Goal: Navigation & Orientation: Understand site structure

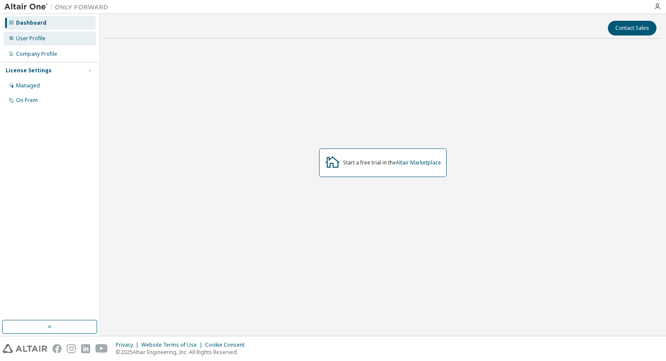
click at [40, 40] on div "User Profile" at bounding box center [30, 38] width 29 height 7
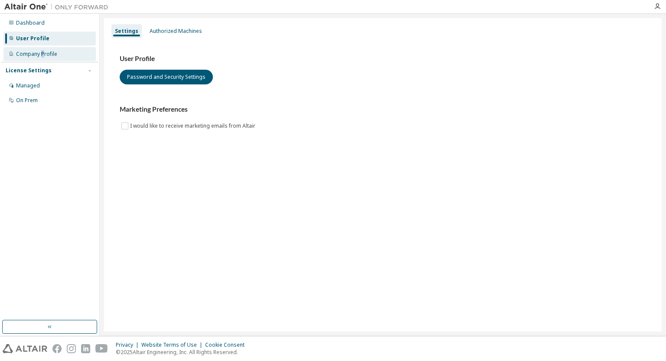
click at [42, 49] on div "Company Profile" at bounding box center [49, 54] width 92 height 14
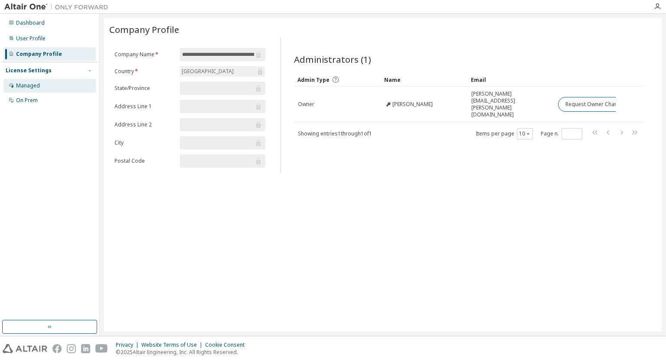
click at [25, 87] on div "Managed" at bounding box center [28, 85] width 24 height 7
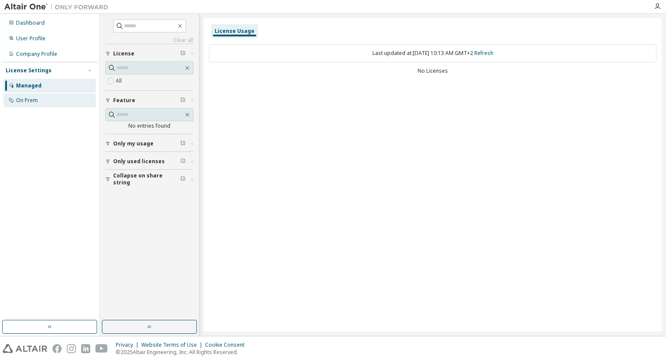
click at [34, 101] on div "On Prem" at bounding box center [27, 100] width 22 height 7
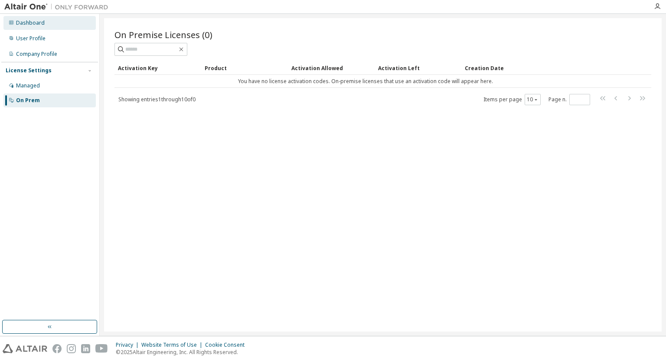
click at [33, 23] on div "Dashboard" at bounding box center [30, 23] width 29 height 7
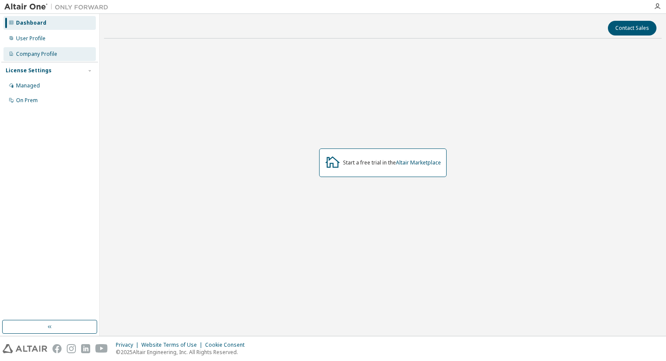
click at [54, 47] on div "Company Profile" at bounding box center [49, 54] width 92 height 14
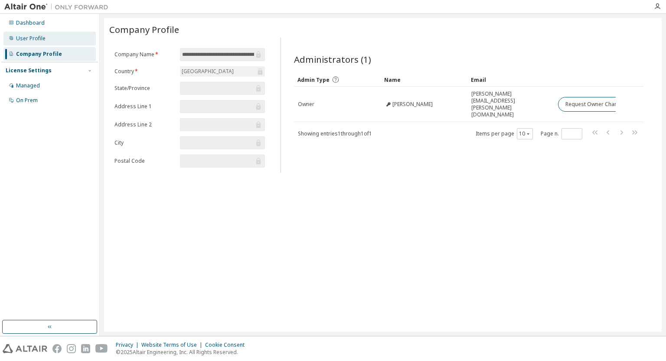
click at [56, 37] on div "User Profile" at bounding box center [49, 39] width 92 height 14
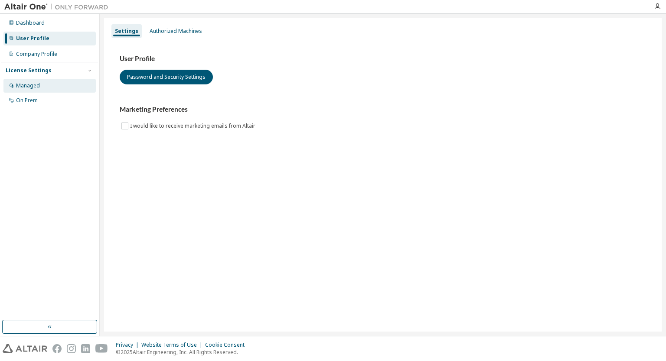
click at [44, 81] on div "Managed" at bounding box center [49, 86] width 92 height 14
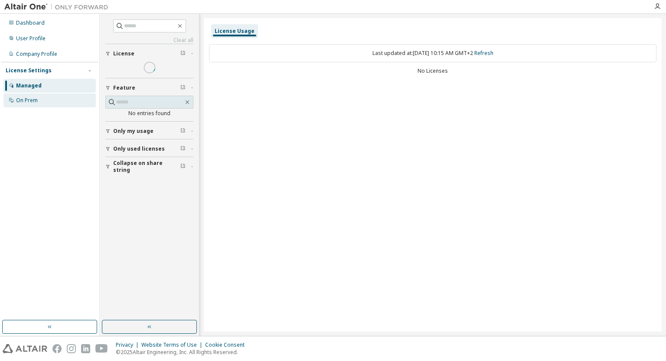
click at [38, 101] on div "On Prem" at bounding box center [49, 101] width 92 height 14
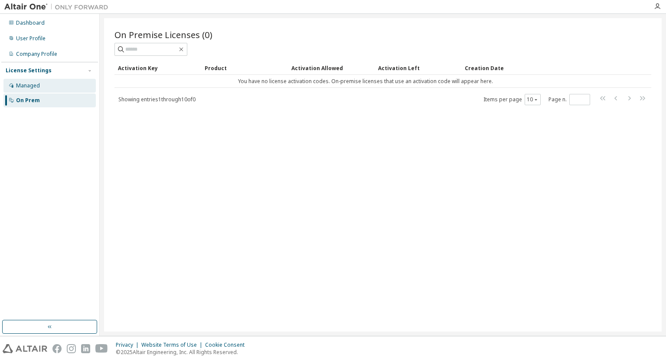
click at [46, 89] on div "Managed" at bounding box center [49, 86] width 92 height 14
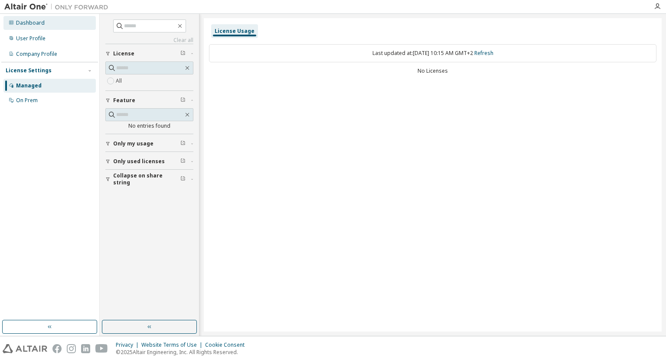
click at [41, 24] on div "Dashboard" at bounding box center [30, 23] width 29 height 7
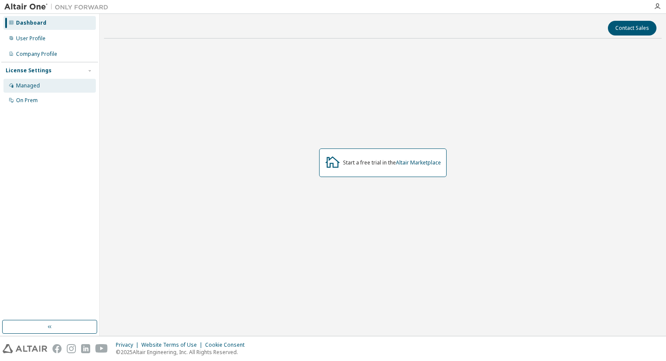
click at [34, 82] on div "Managed" at bounding box center [28, 85] width 24 height 7
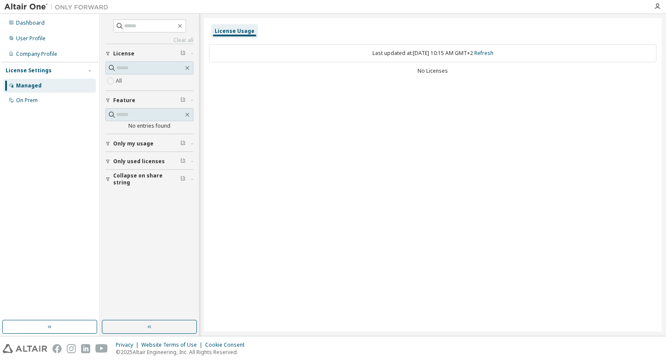
click at [544, 124] on div "License Usage Last updated at: Mon 2025-09-15 10:15 AM GMT+2 Refresh No Licenses" at bounding box center [433, 175] width 458 height 314
click at [38, 21] on div "Dashboard" at bounding box center [30, 23] width 29 height 7
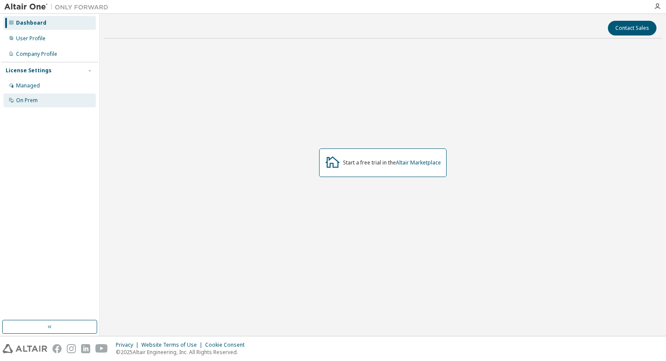
click at [29, 101] on div "On Prem" at bounding box center [27, 100] width 22 height 7
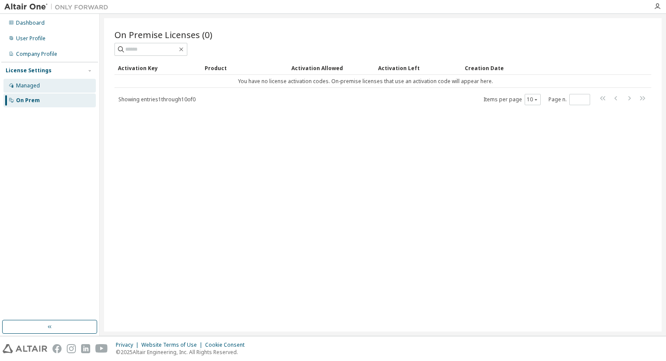
click at [69, 84] on div "Managed" at bounding box center [49, 86] width 92 height 14
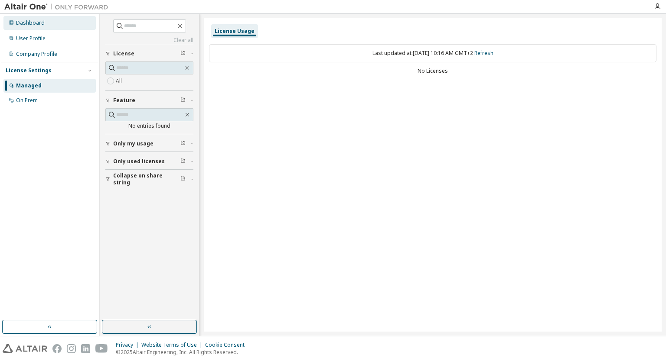
click at [45, 21] on div "Dashboard" at bounding box center [49, 23] width 92 height 14
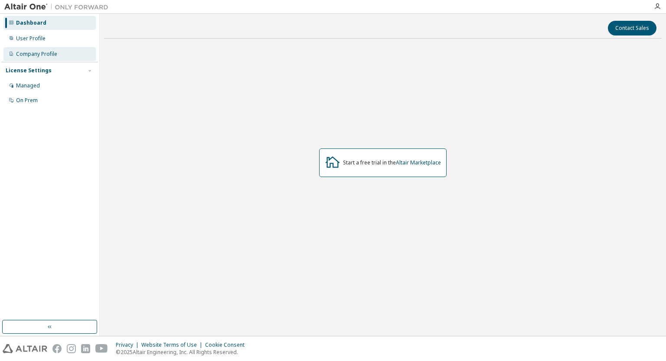
click at [71, 56] on div "Company Profile" at bounding box center [49, 54] width 92 height 14
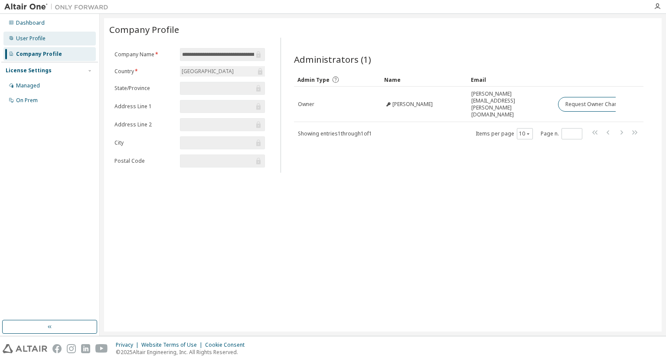
click at [62, 41] on div "User Profile" at bounding box center [49, 39] width 92 height 14
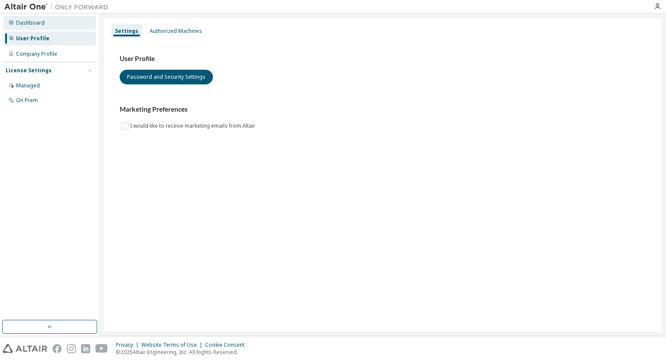
click at [57, 25] on div "Dashboard" at bounding box center [49, 23] width 92 height 14
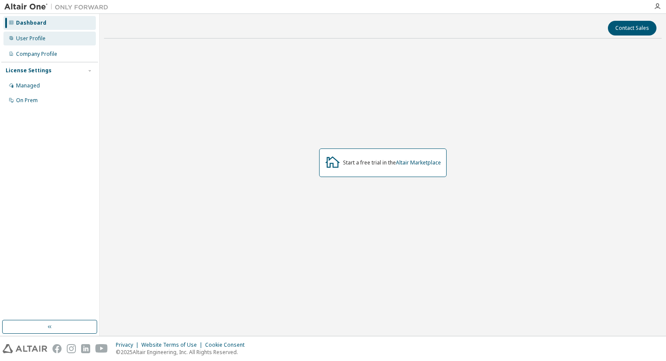
click at [49, 42] on div "User Profile" at bounding box center [49, 39] width 92 height 14
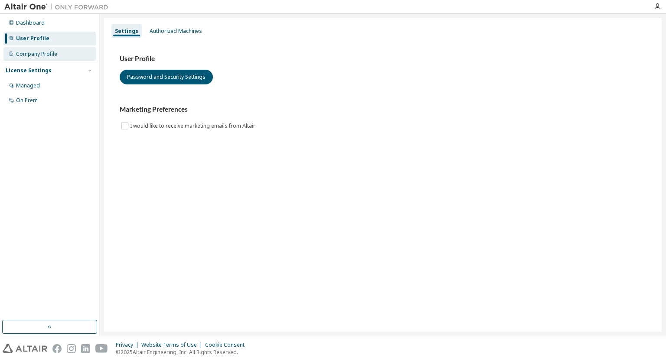
click at [48, 52] on div "Company Profile" at bounding box center [36, 54] width 41 height 7
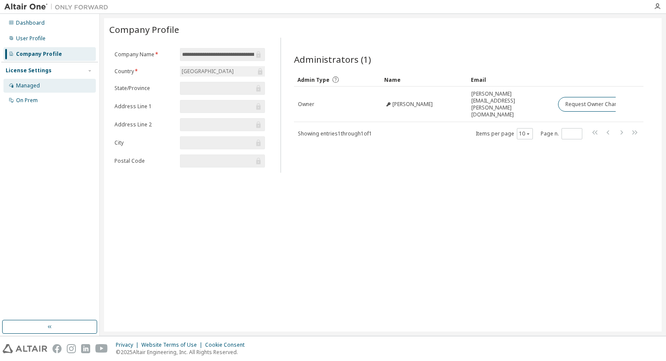
click at [22, 88] on div "Managed" at bounding box center [28, 85] width 24 height 7
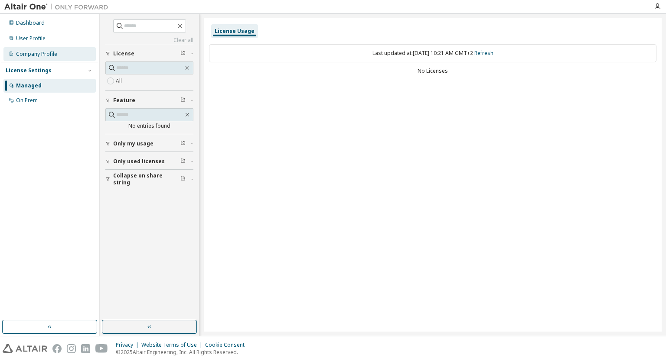
click at [39, 53] on div "Company Profile" at bounding box center [36, 54] width 41 height 7
